Goal: Task Accomplishment & Management: Complete application form

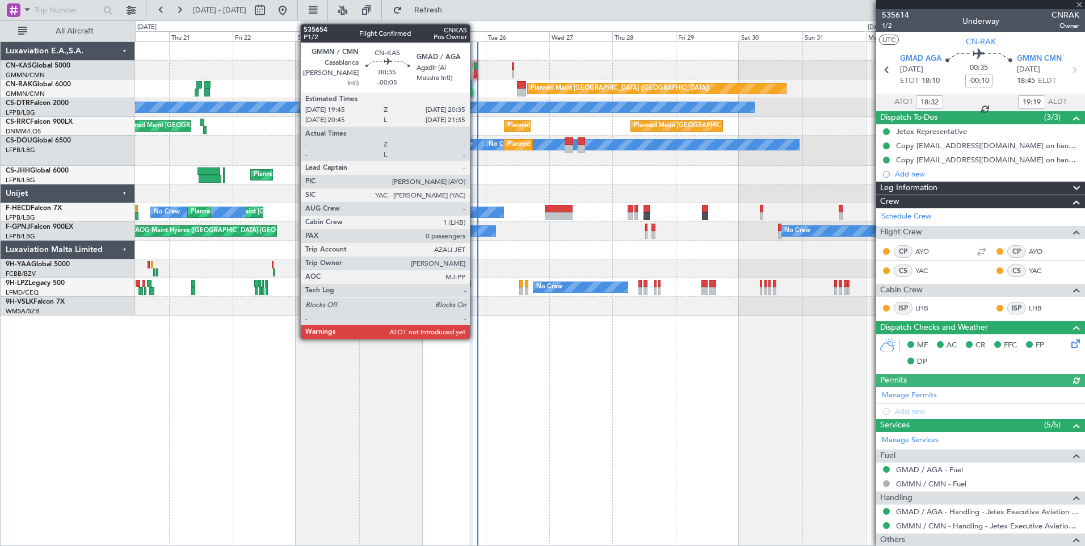
click at [475, 67] on div at bounding box center [475, 66] width 2 height 8
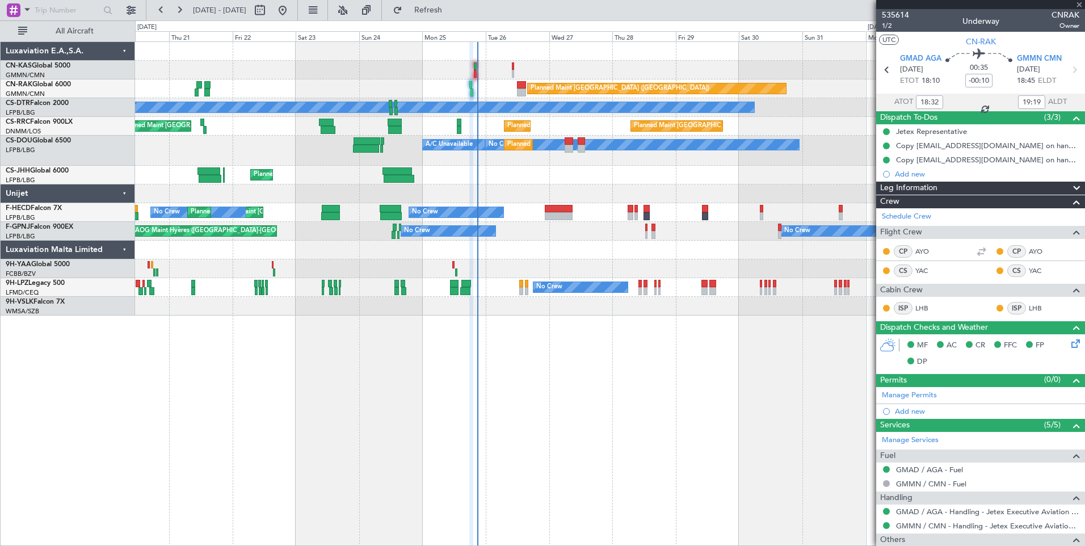
type input "-00:05"
type input "0"
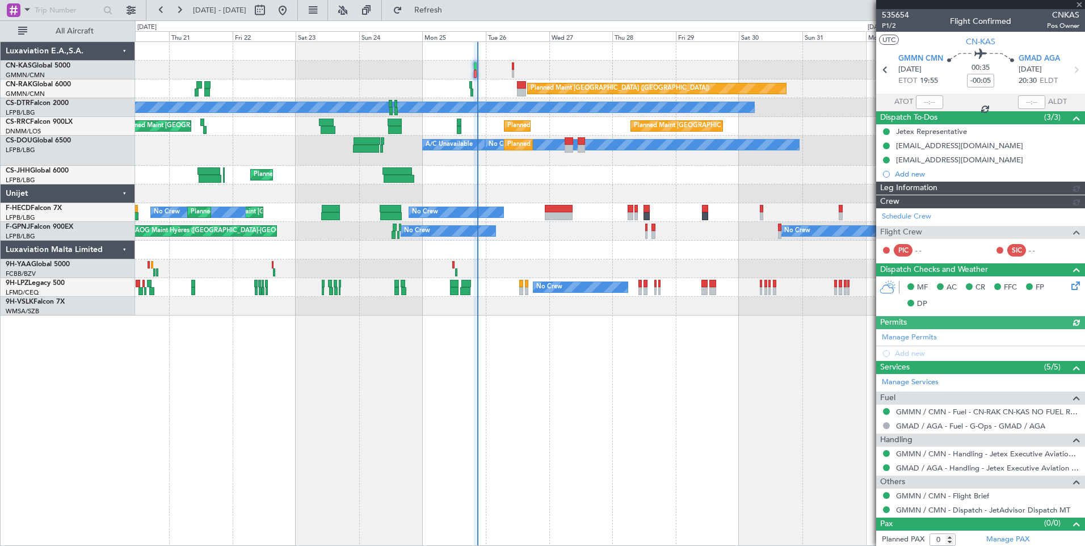
type input "[PERSON_NAME] ([PERSON_NAME])"
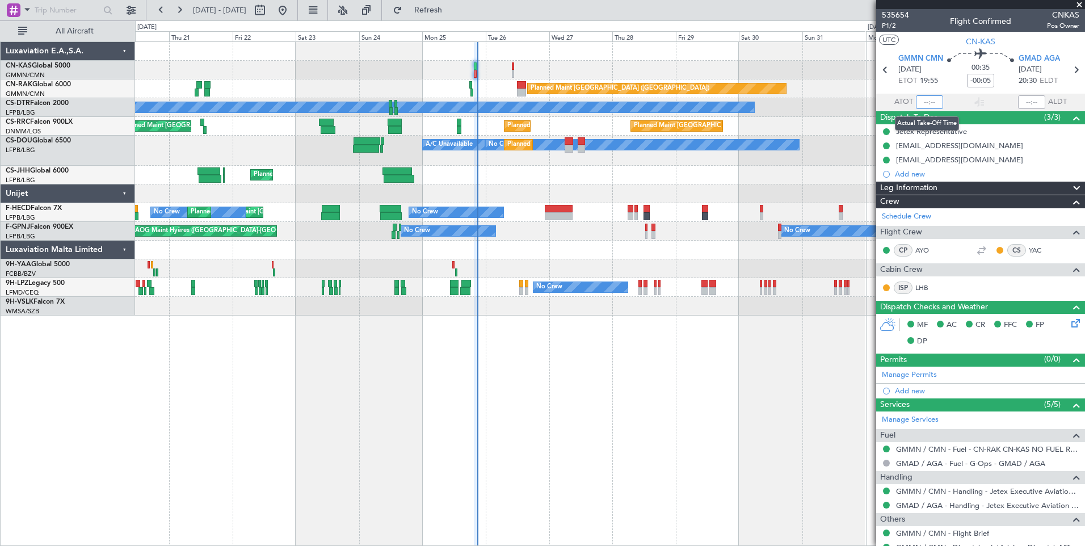
click at [929, 103] on input "text" at bounding box center [929, 102] width 27 height 14
type input "20:49"
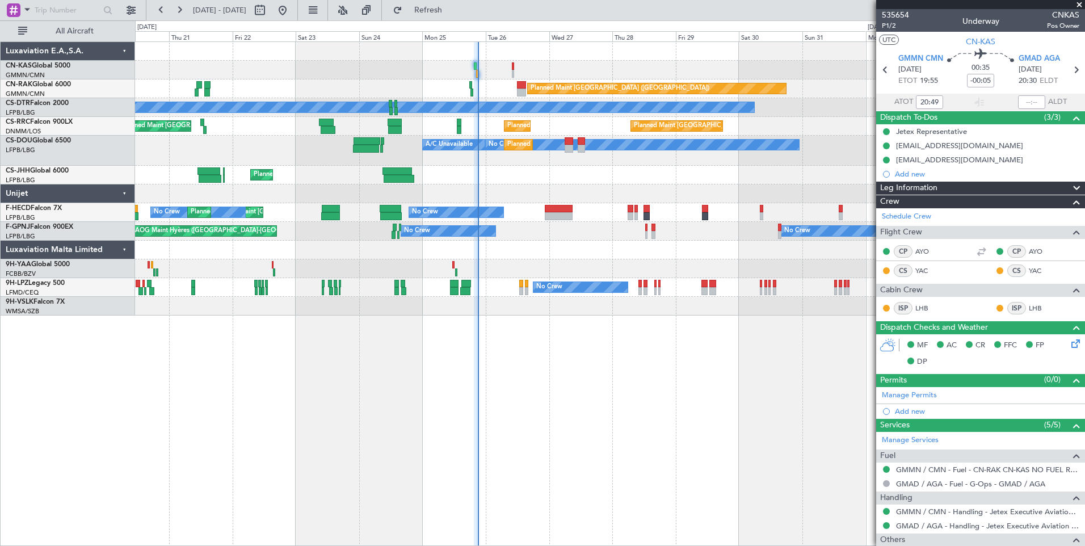
type input "[PERSON_NAME] ([PERSON_NAME])"
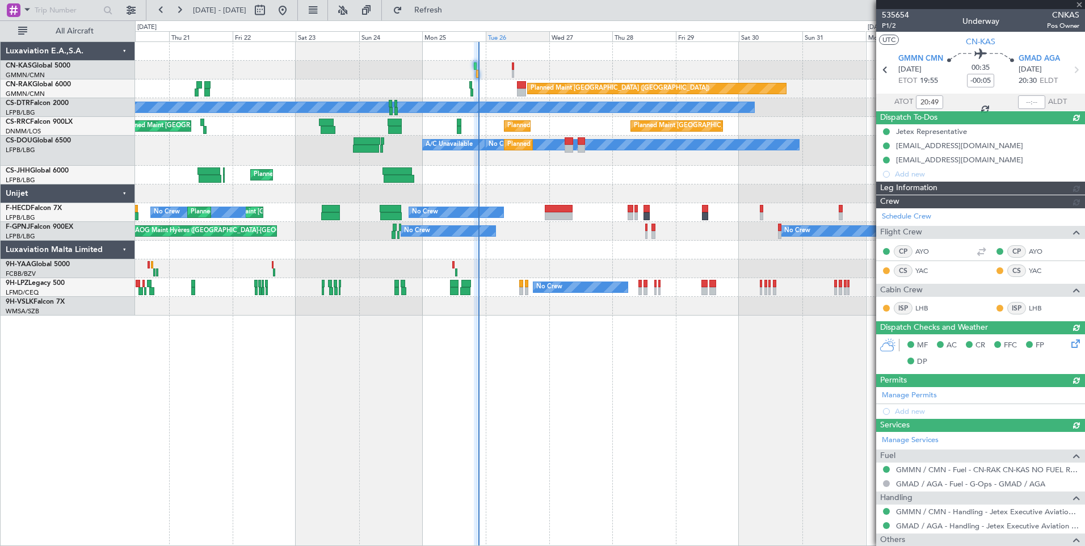
type input "[PERSON_NAME] ([PERSON_NAME])"
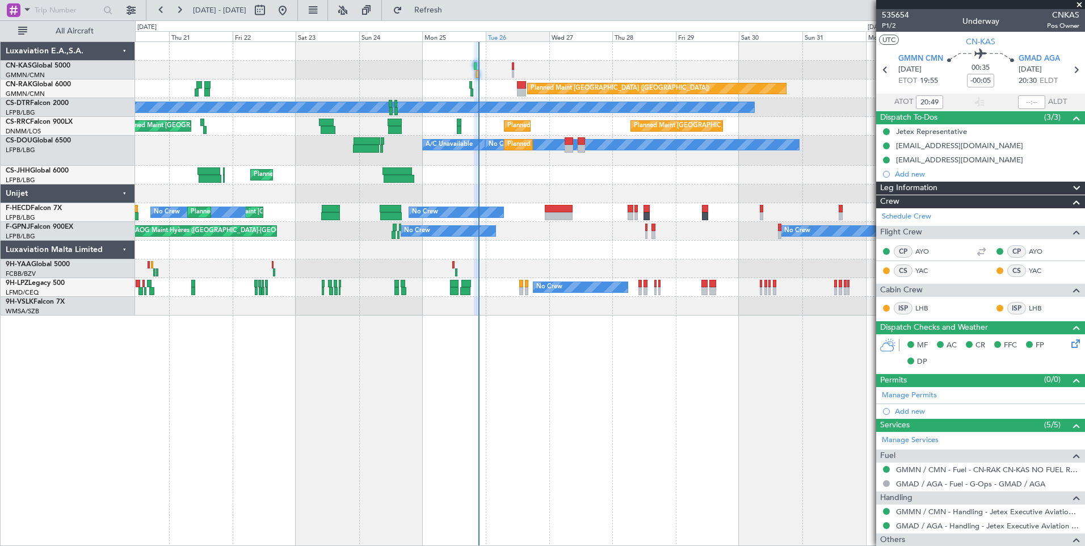
type input "[PERSON_NAME] ([PERSON_NAME])"
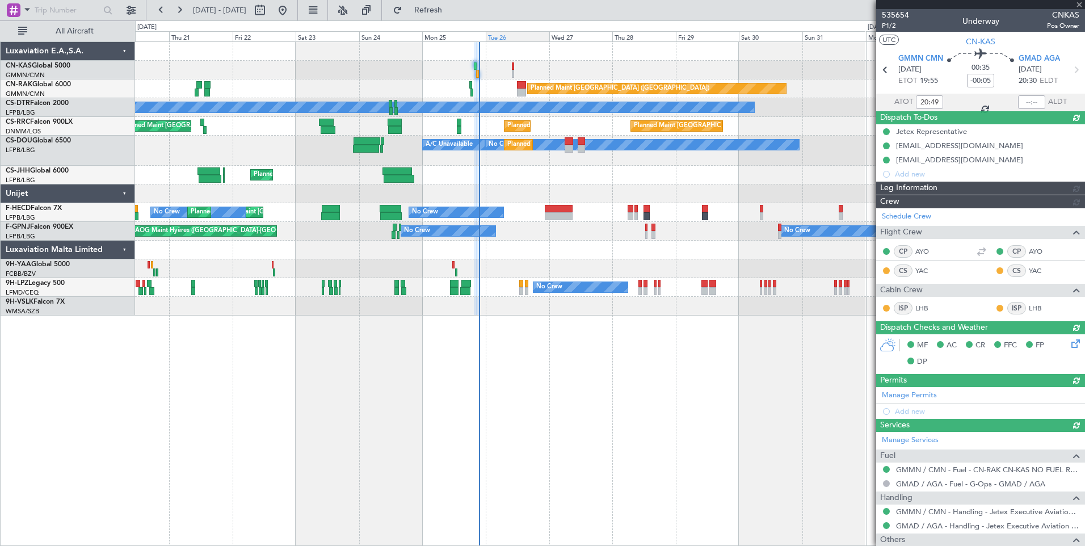
type input "[PERSON_NAME] ([PERSON_NAME])"
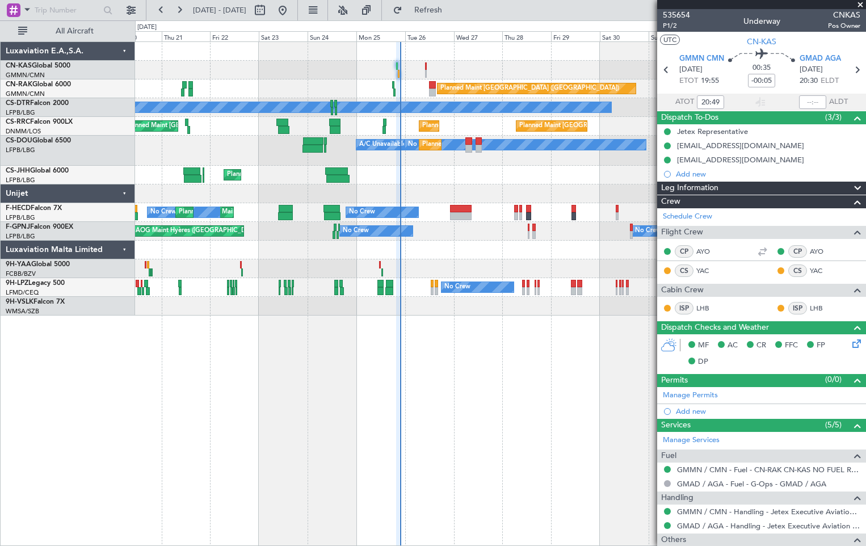
click at [861, 4] on span at bounding box center [860, 5] width 11 height 10
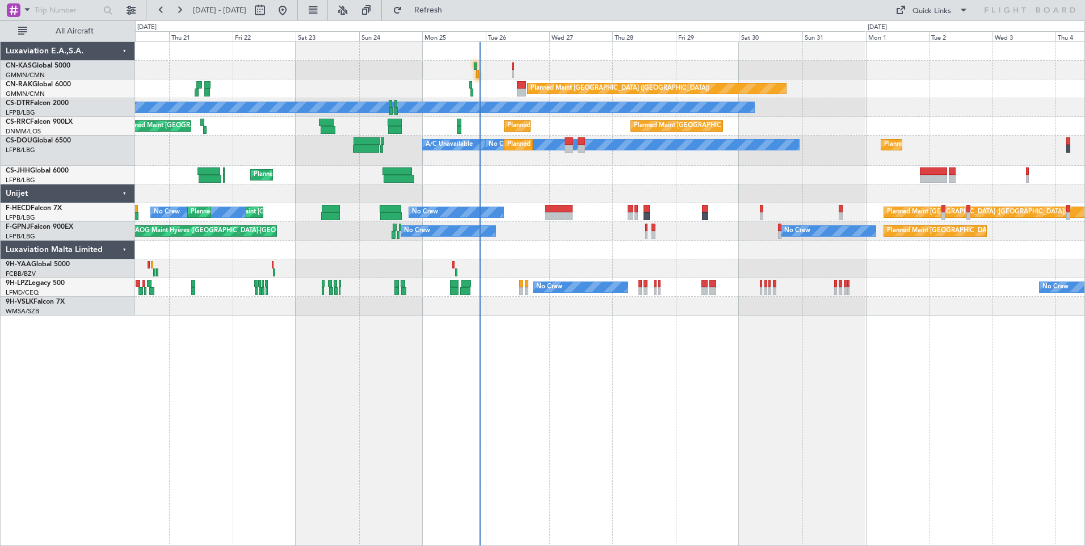
click at [476, 70] on div at bounding box center [610, 70] width 950 height 19
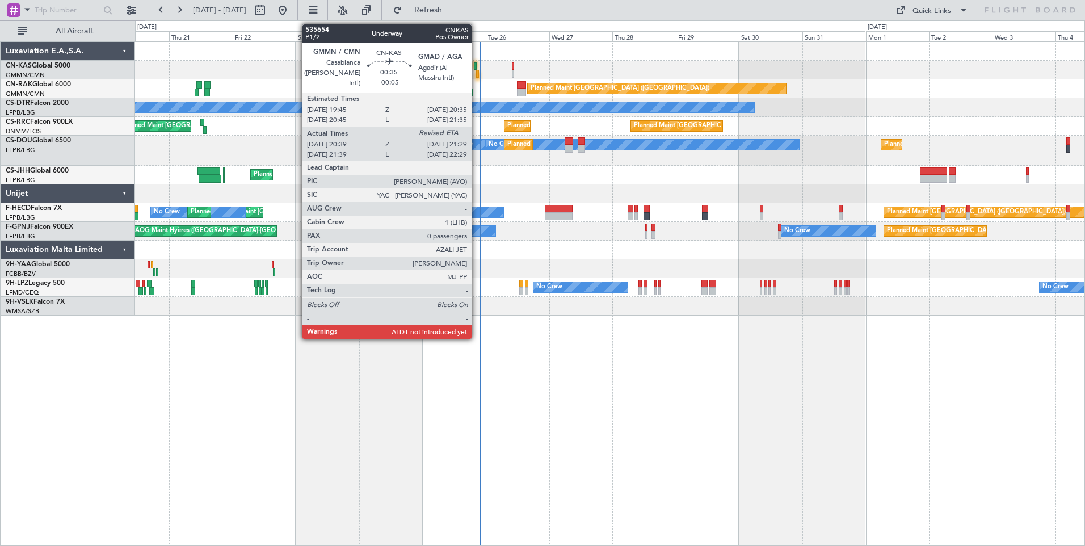
click at [477, 72] on div at bounding box center [477, 74] width 2 height 8
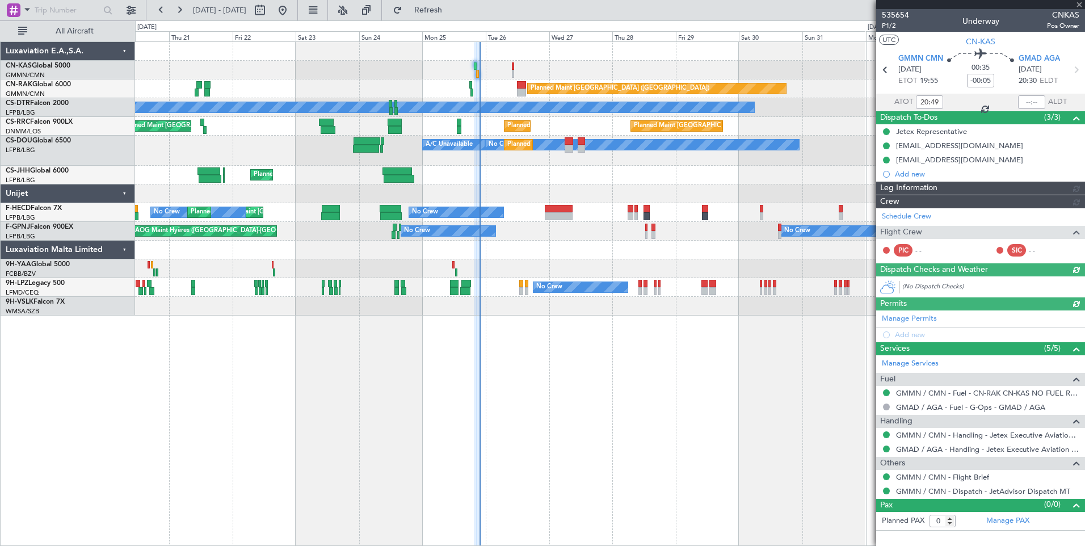
type input "[PERSON_NAME] ([PERSON_NAME])"
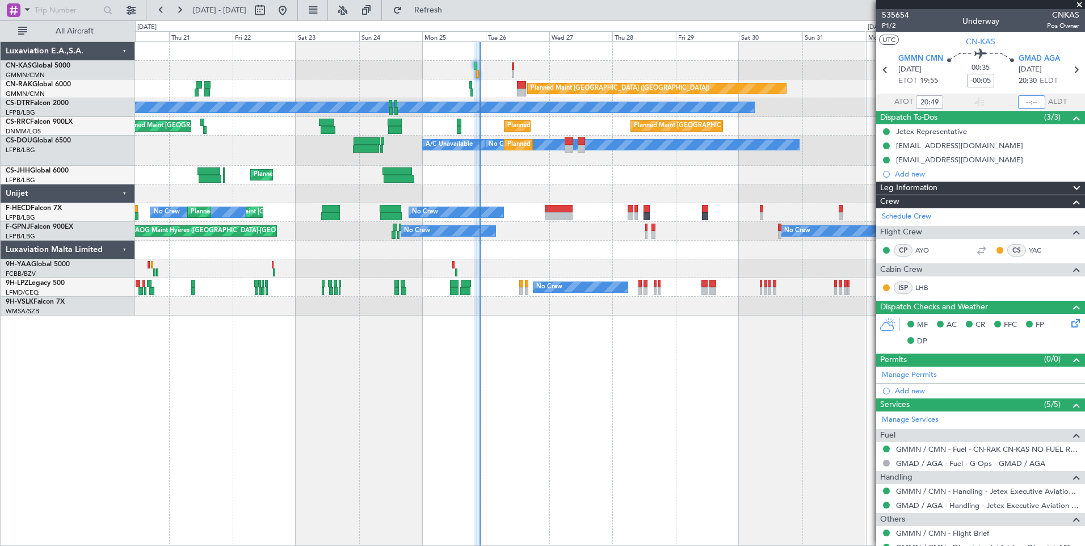
click at [1034, 102] on input "text" at bounding box center [1032, 102] width 27 height 14
type input "21:26"
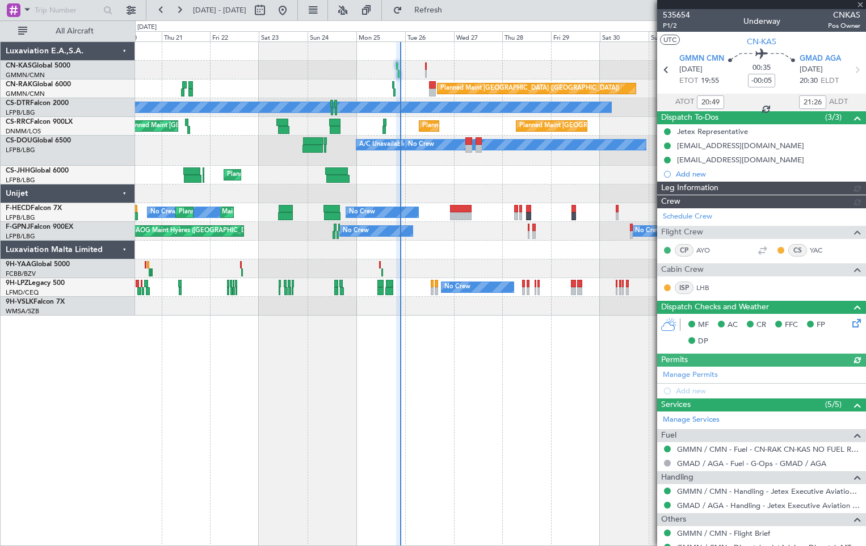
type input "[PERSON_NAME] ([PERSON_NAME])"
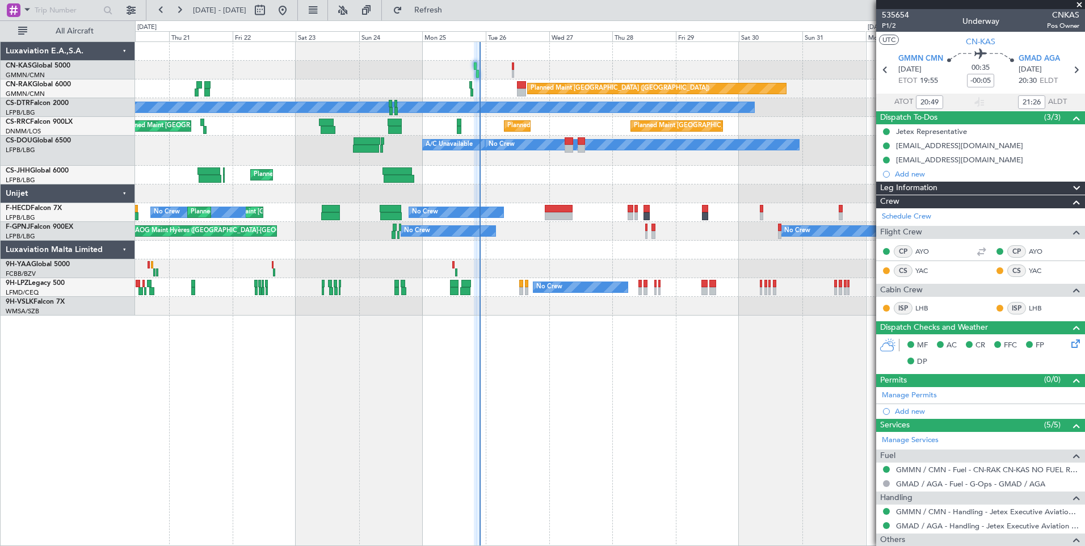
type input "[PERSON_NAME] ([PERSON_NAME])"
